Goal: Transaction & Acquisition: Purchase product/service

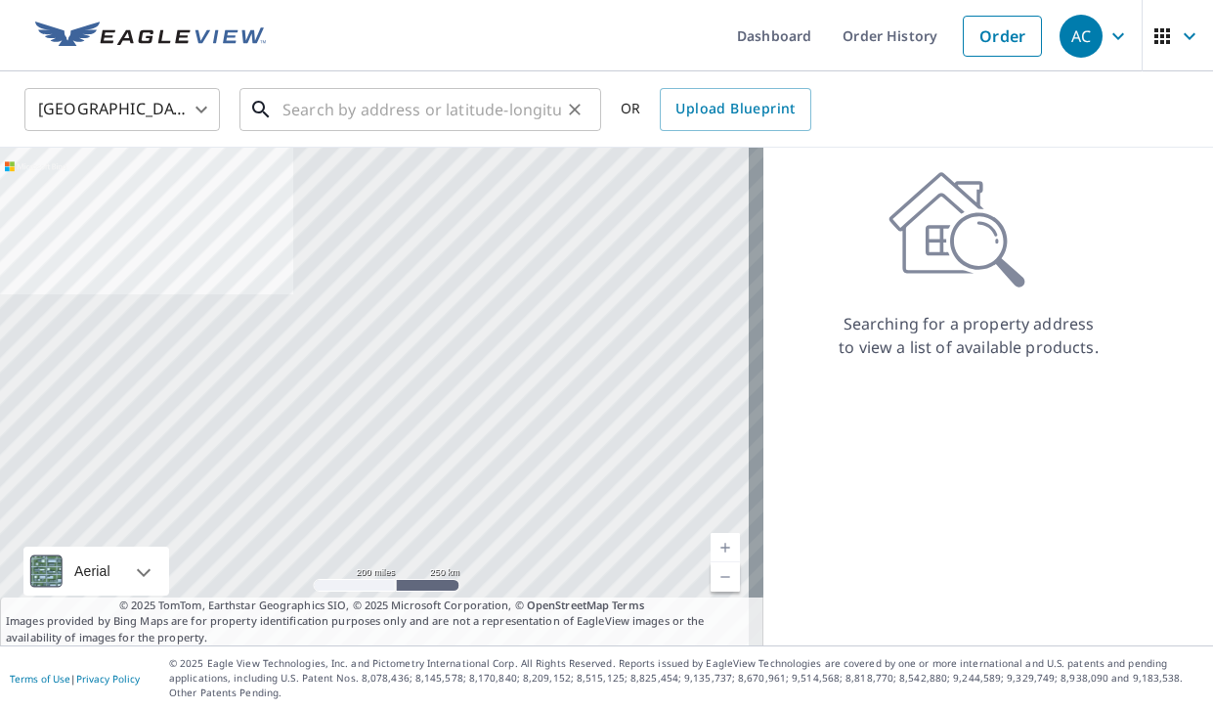
click at [294, 113] on input "text" at bounding box center [422, 109] width 279 height 55
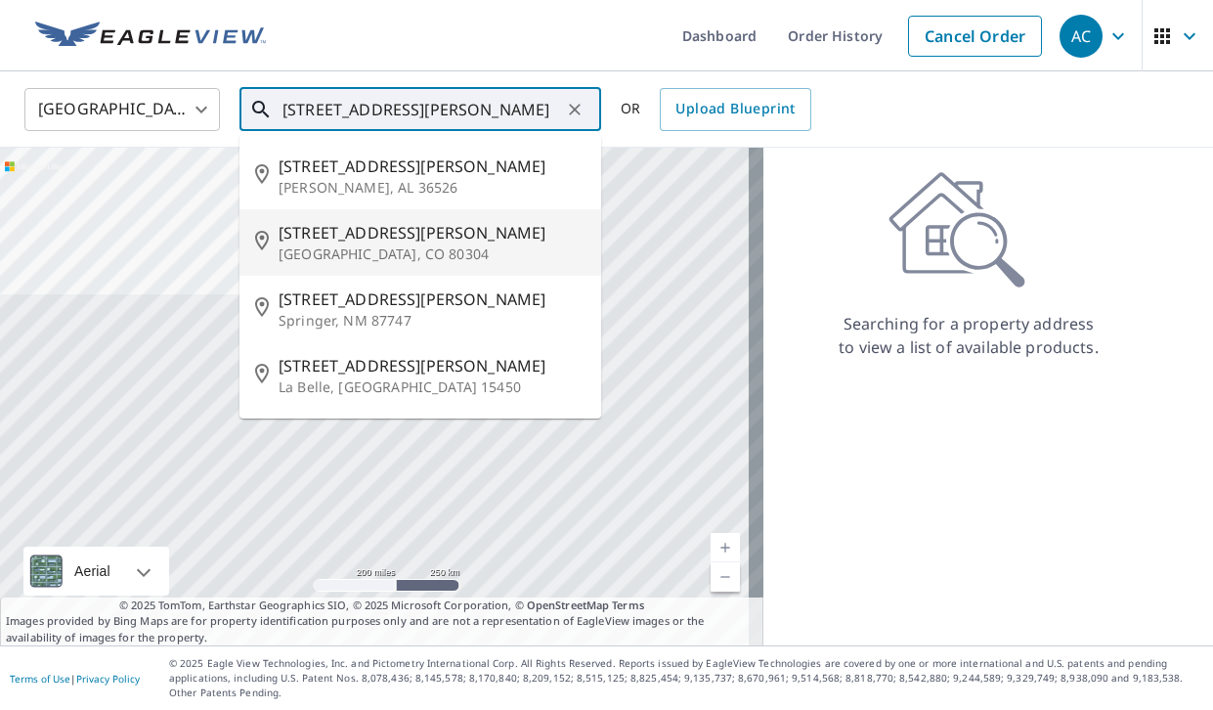
click at [335, 259] on p "[GEOGRAPHIC_DATA], CO 80304" at bounding box center [432, 254] width 307 height 20
type input "[STREET_ADDRESS][PERSON_NAME]"
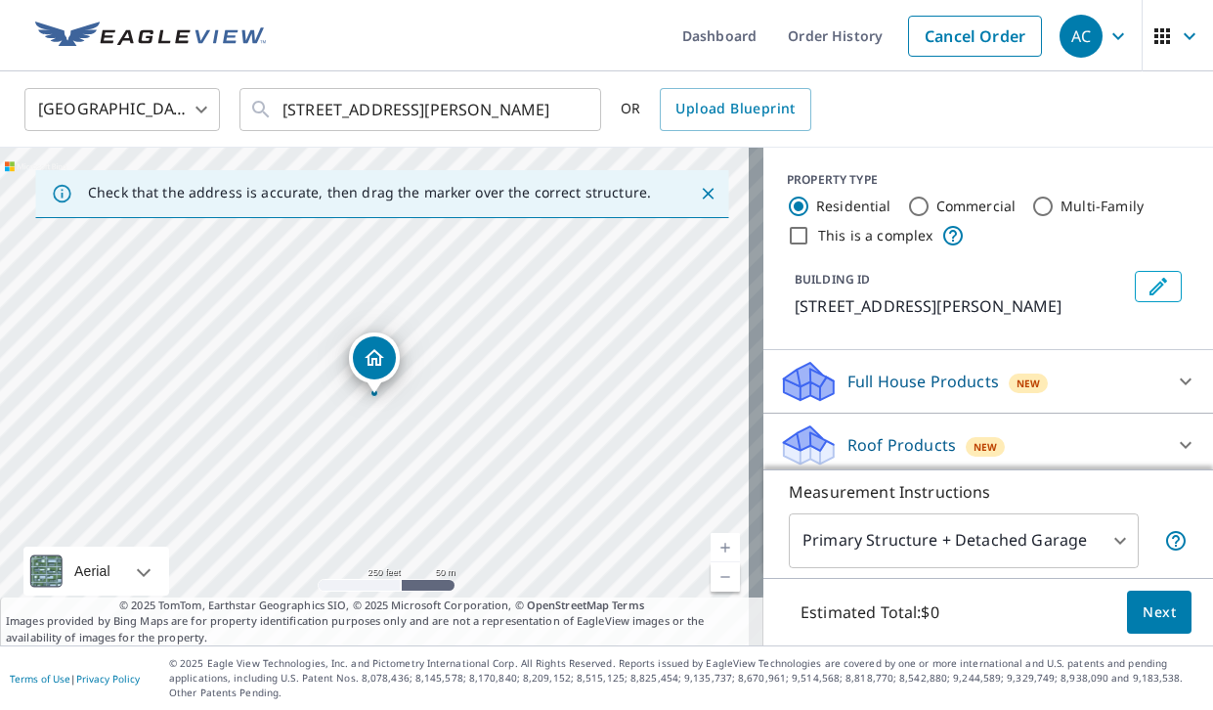
click at [719, 545] on link "Current Level 17, Zoom In" at bounding box center [725, 547] width 29 height 29
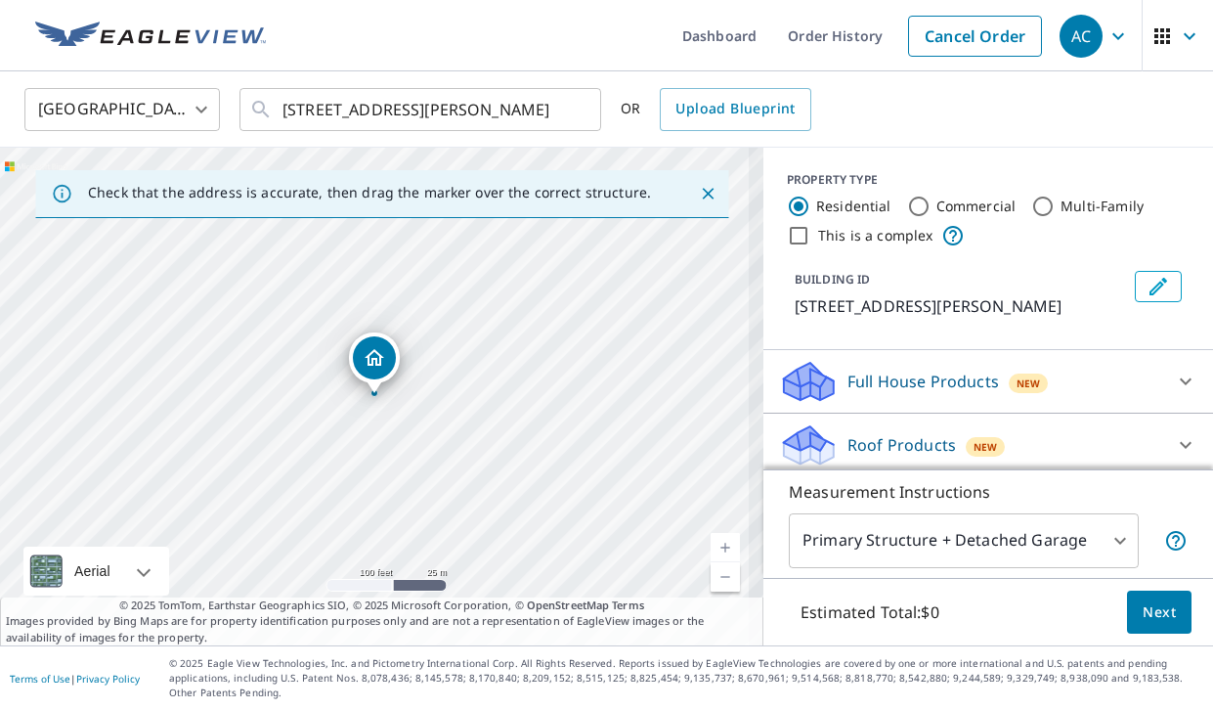
click at [719, 545] on link "Current Level 18, Zoom In" at bounding box center [725, 547] width 29 height 29
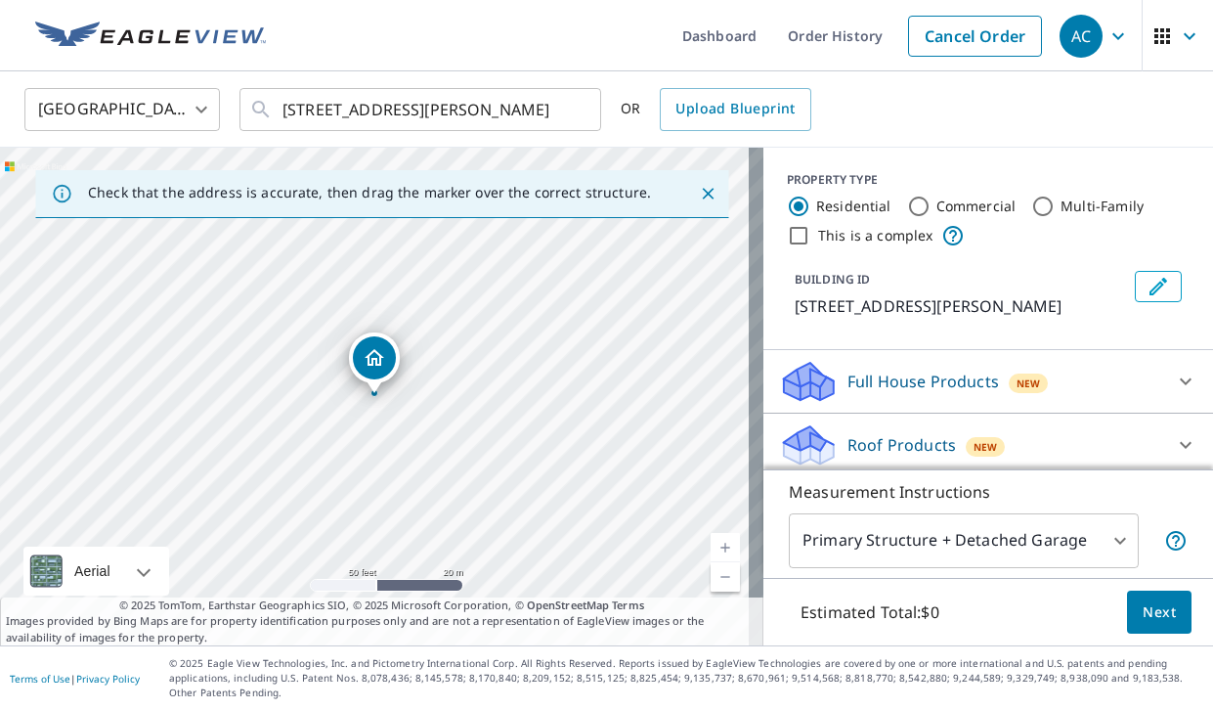
click at [719, 545] on link "Current Level 19, Zoom In" at bounding box center [725, 547] width 29 height 29
click at [1054, 540] on body "AC AC Dashboard Order History Cancel Order AC United States [GEOGRAPHIC_DATA] ​…" at bounding box center [606, 355] width 1213 height 710
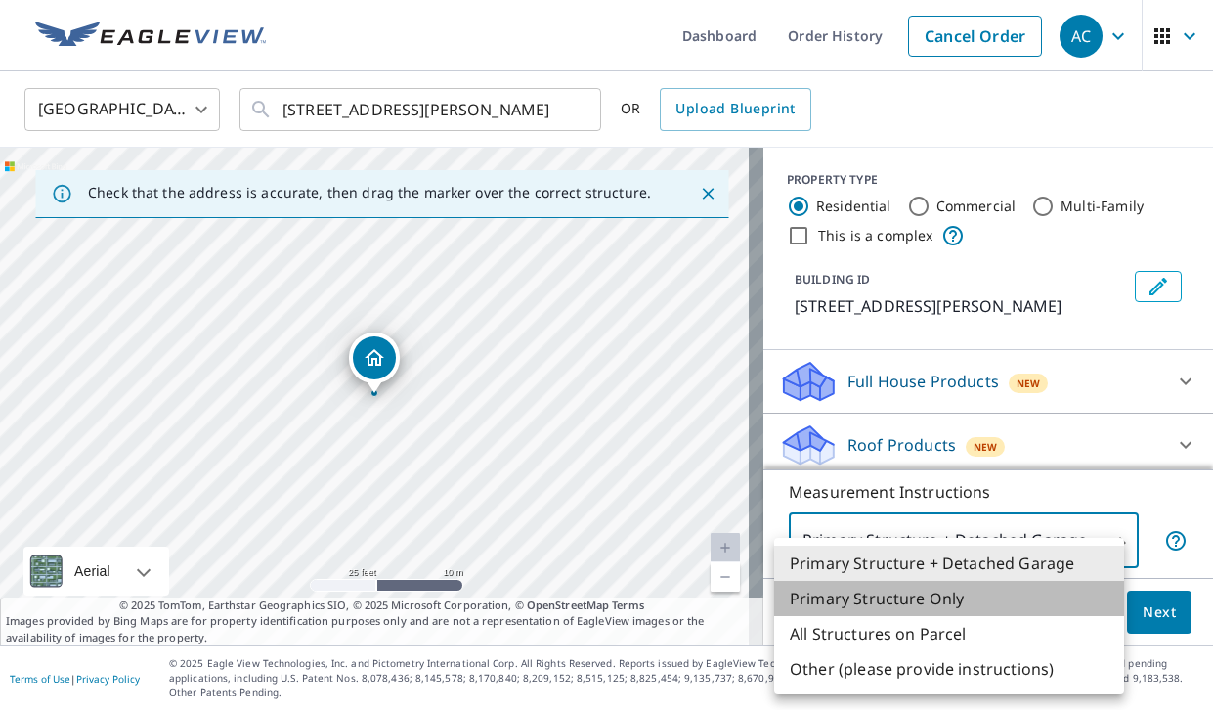
click at [926, 595] on li "Primary Structure Only" at bounding box center [949, 598] width 350 height 35
type input "2"
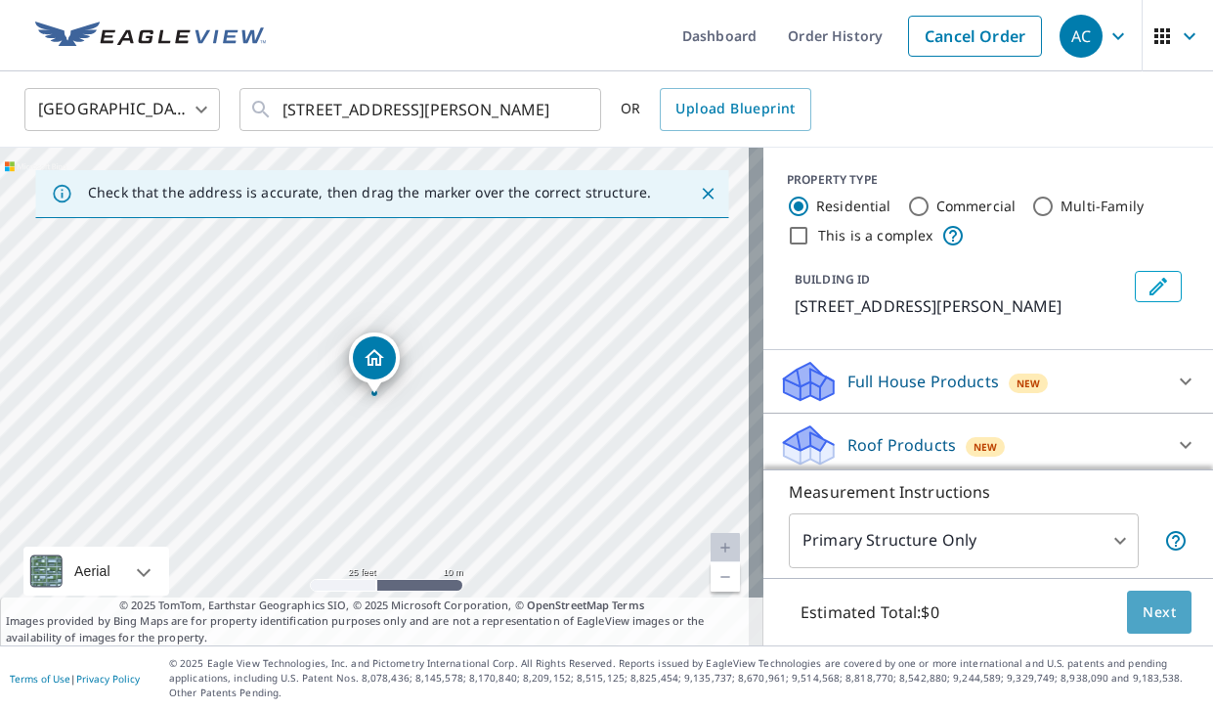
click at [1143, 604] on span "Next" at bounding box center [1159, 612] width 33 height 24
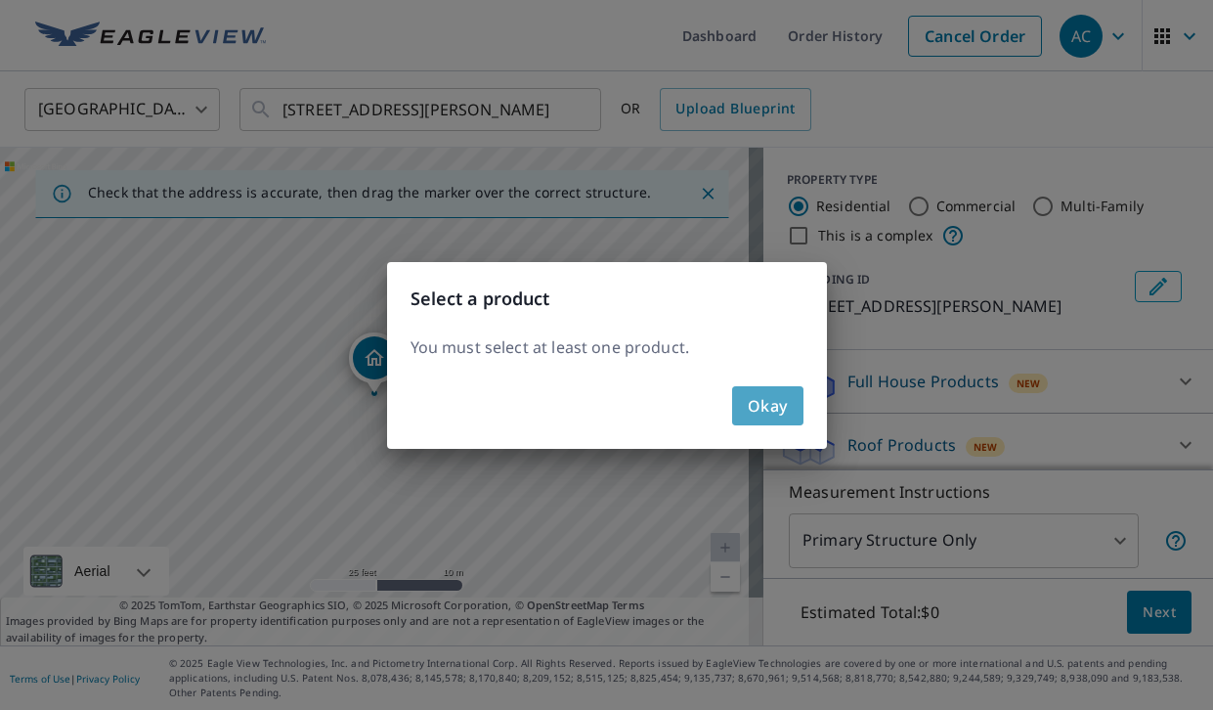
click at [780, 409] on span "Okay" at bounding box center [768, 405] width 40 height 27
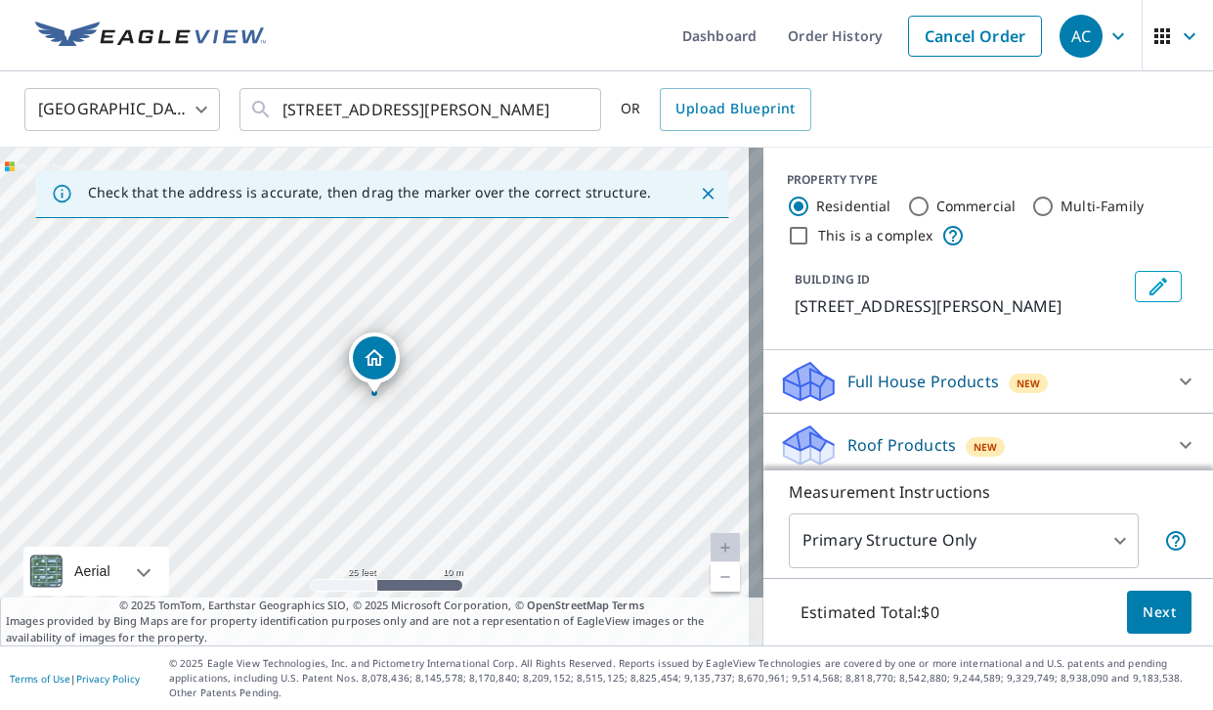
scroll to position [122, 0]
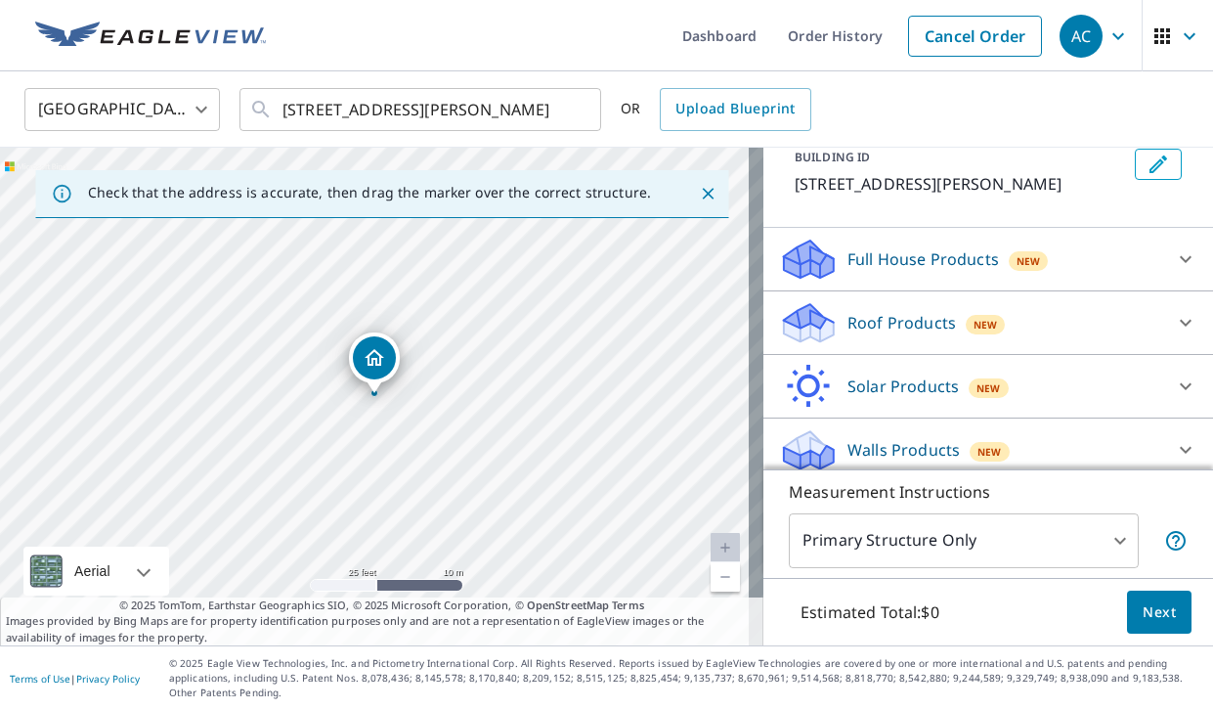
click at [879, 321] on p "Roof Products" at bounding box center [902, 322] width 109 height 23
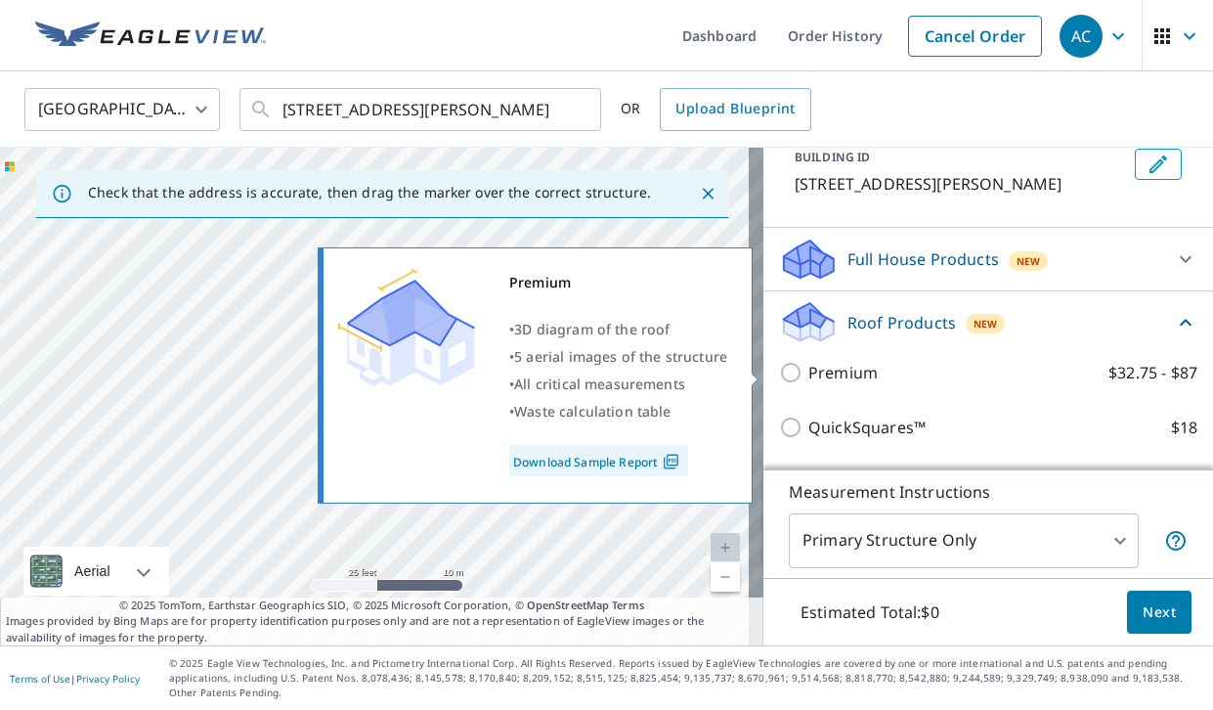
click at [838, 375] on p "Premium" at bounding box center [843, 372] width 69 height 23
click at [809, 375] on input "Premium $32.75 - $87" at bounding box center [793, 372] width 29 height 23
checkbox input "true"
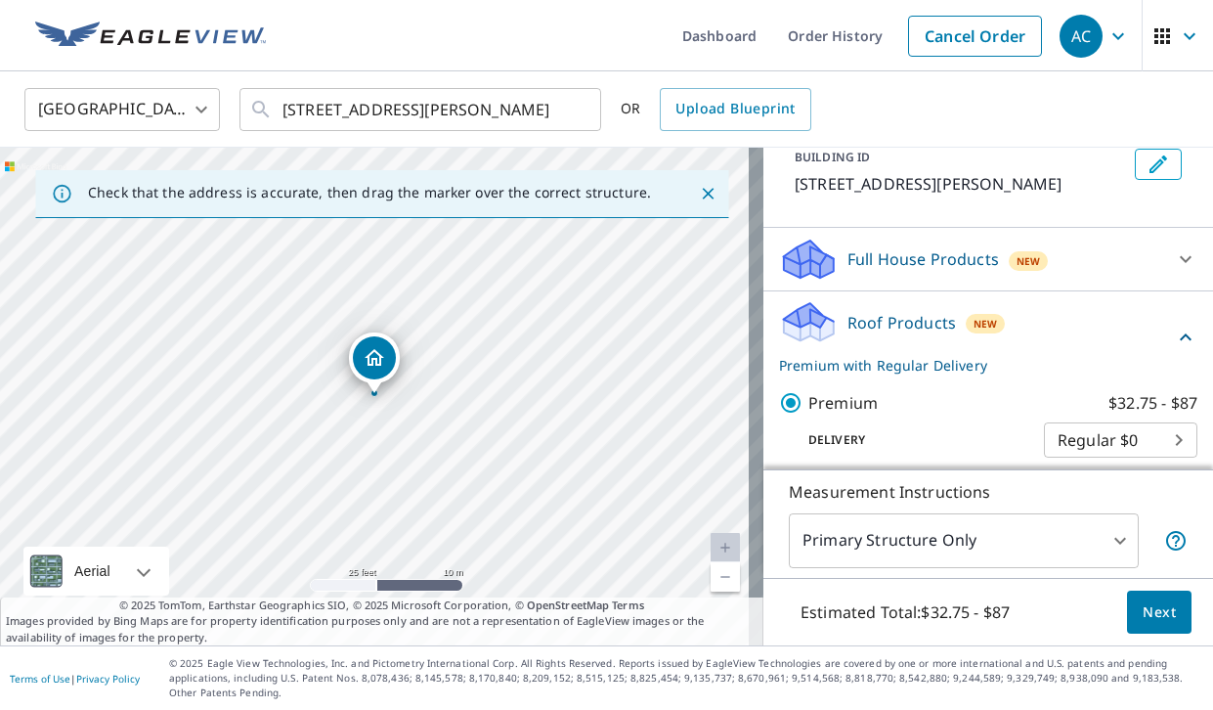
click at [1143, 623] on span "Next" at bounding box center [1159, 612] width 33 height 24
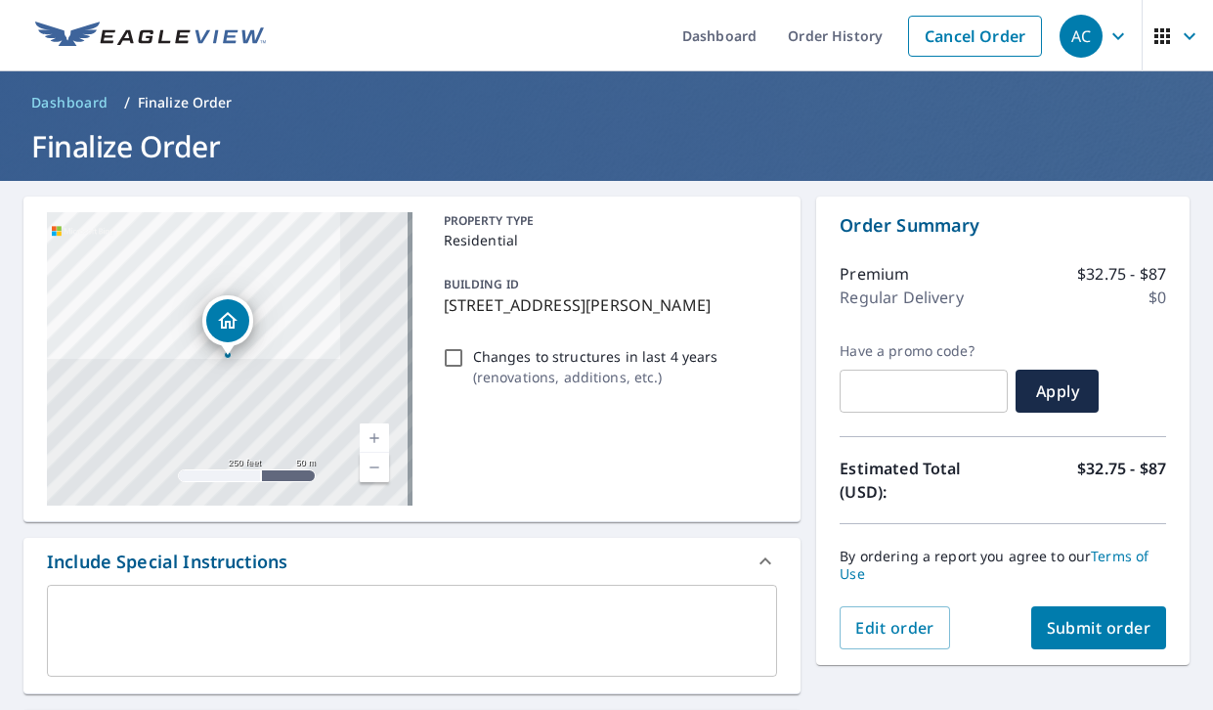
click at [1105, 627] on span "Submit order" at bounding box center [1099, 628] width 105 height 22
